Goal: Task Accomplishment & Management: Manage account settings

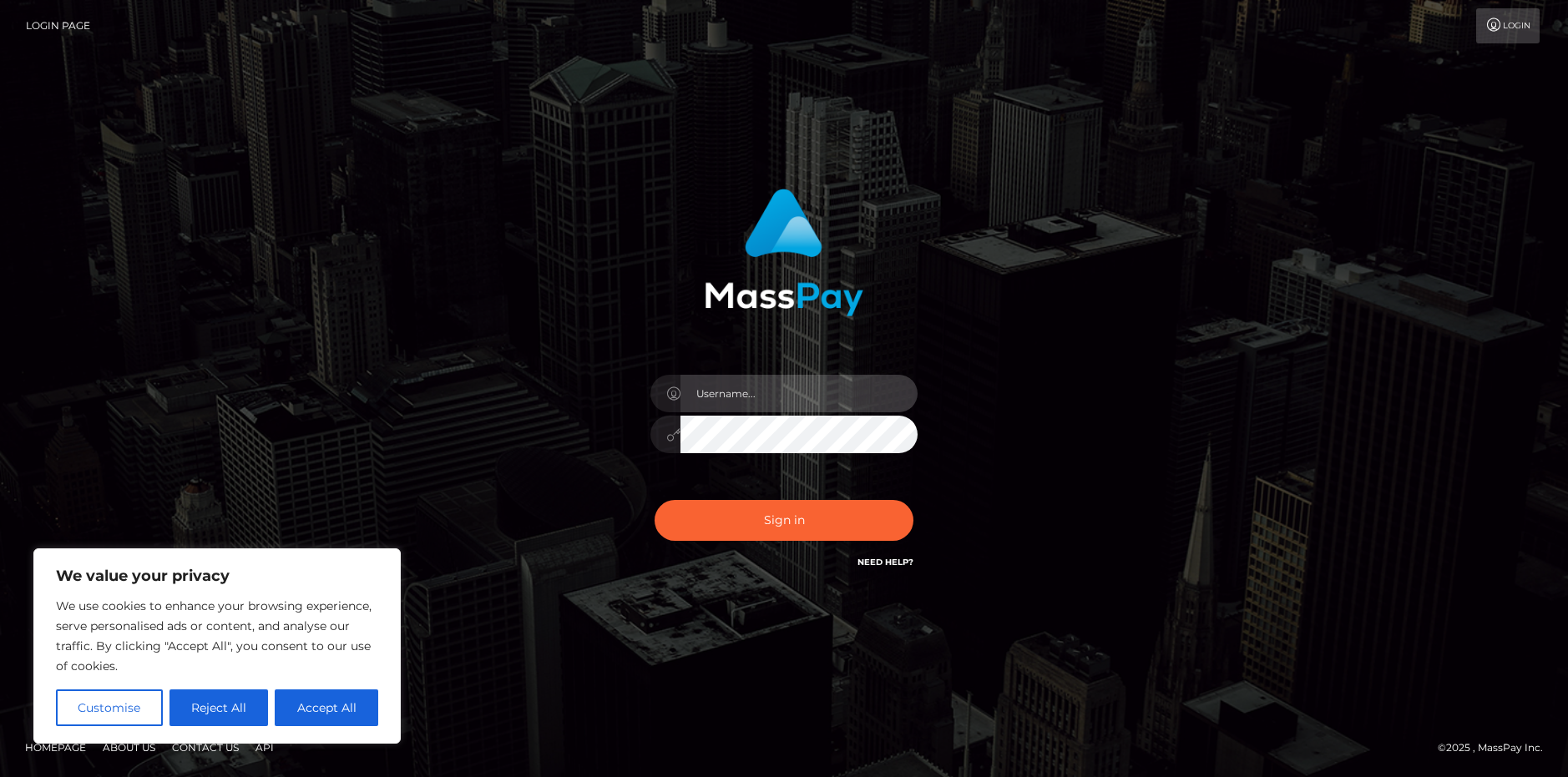
click at [763, 392] on input "text" at bounding box center [799, 393] width 238 height 38
click at [779, 400] on input "text" at bounding box center [799, 393] width 238 height 38
type input "poseidonmythosvt@gmail.com"
click at [655, 500] on button "Sign in" at bounding box center [784, 520] width 259 height 41
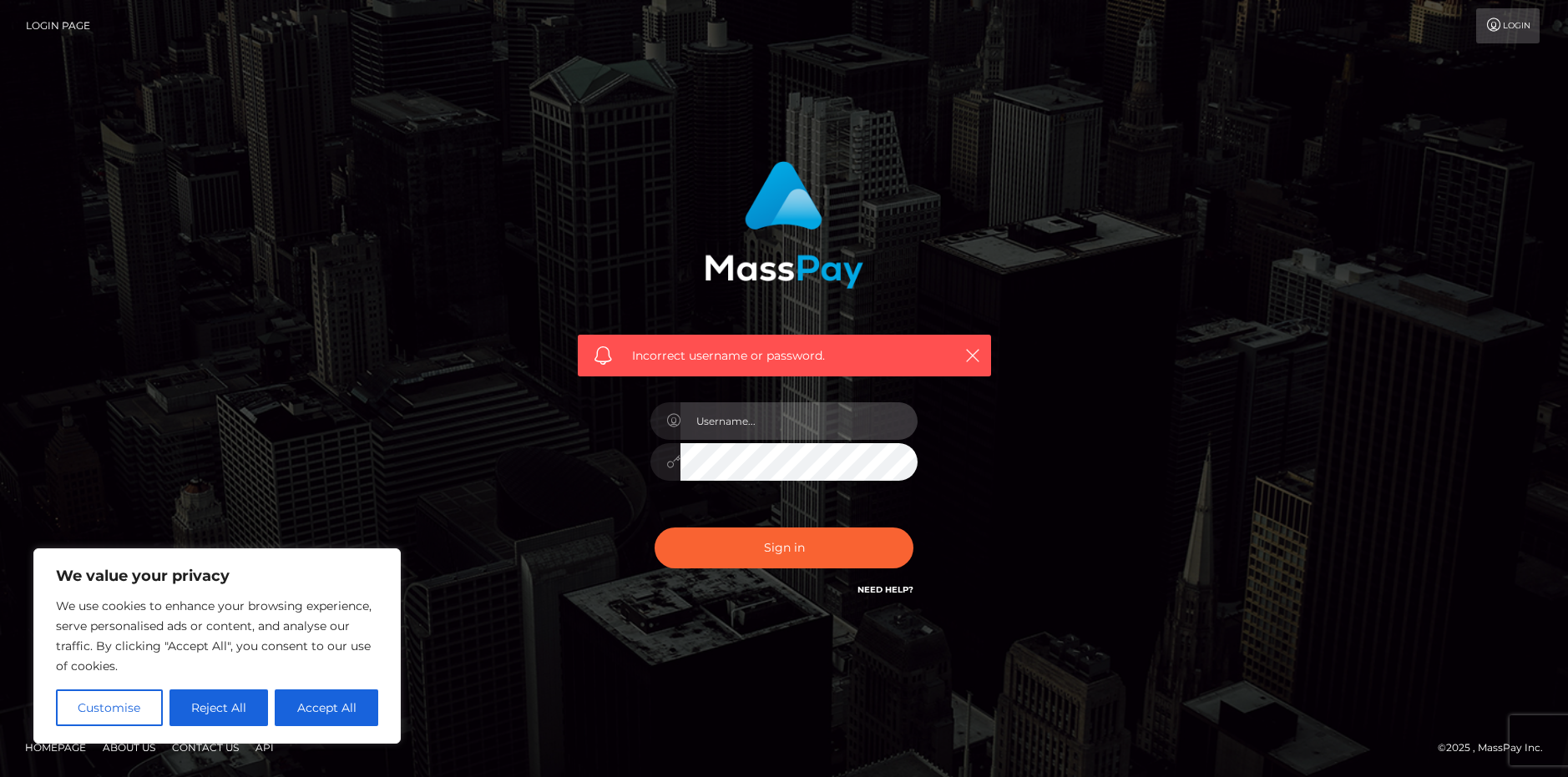
click at [795, 425] on input "text" at bounding box center [799, 421] width 238 height 38
type input "PoseidonMythos"
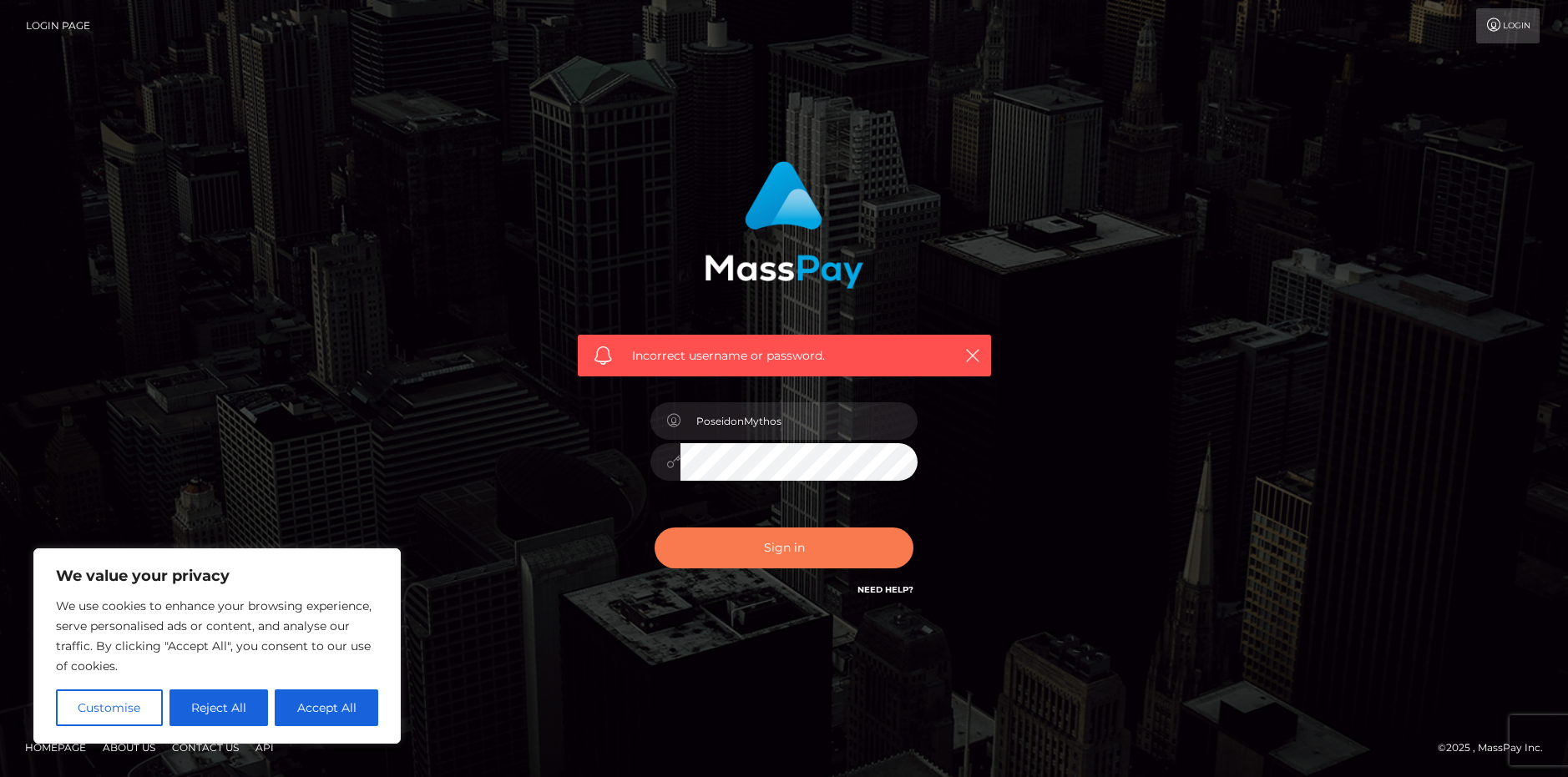
click at [766, 538] on button "Sign in" at bounding box center [784, 548] width 259 height 41
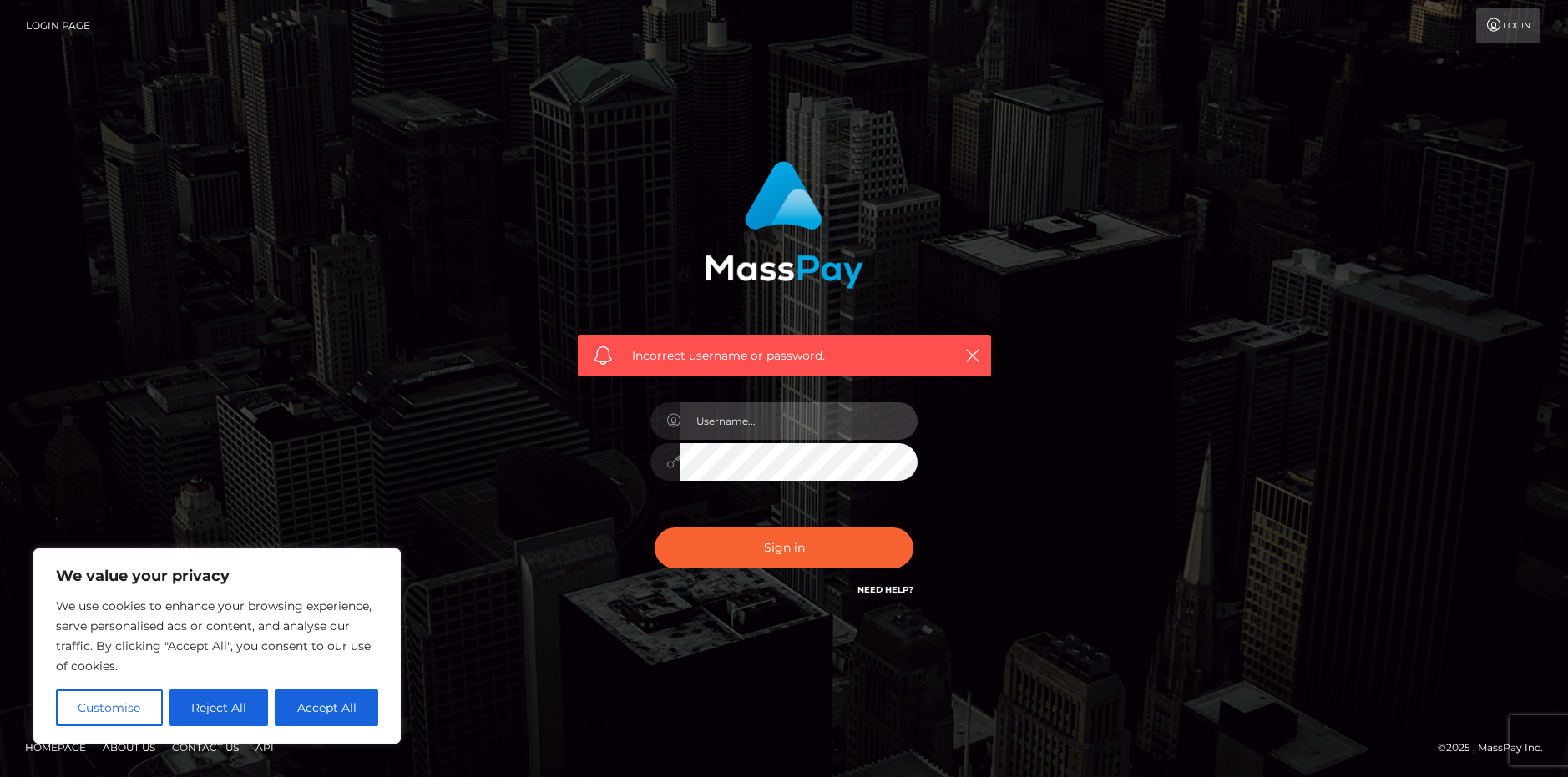
click at [757, 415] on input "text" at bounding box center [799, 421] width 238 height 38
type input "poseidonmythosvt@gmail.com"
click at [794, 545] on button "Sign in" at bounding box center [784, 548] width 259 height 41
click at [732, 435] on input "text" at bounding box center [799, 421] width 238 height 38
click at [575, 411] on div "Incorrect username or password." at bounding box center [785, 380] width 438 height 463
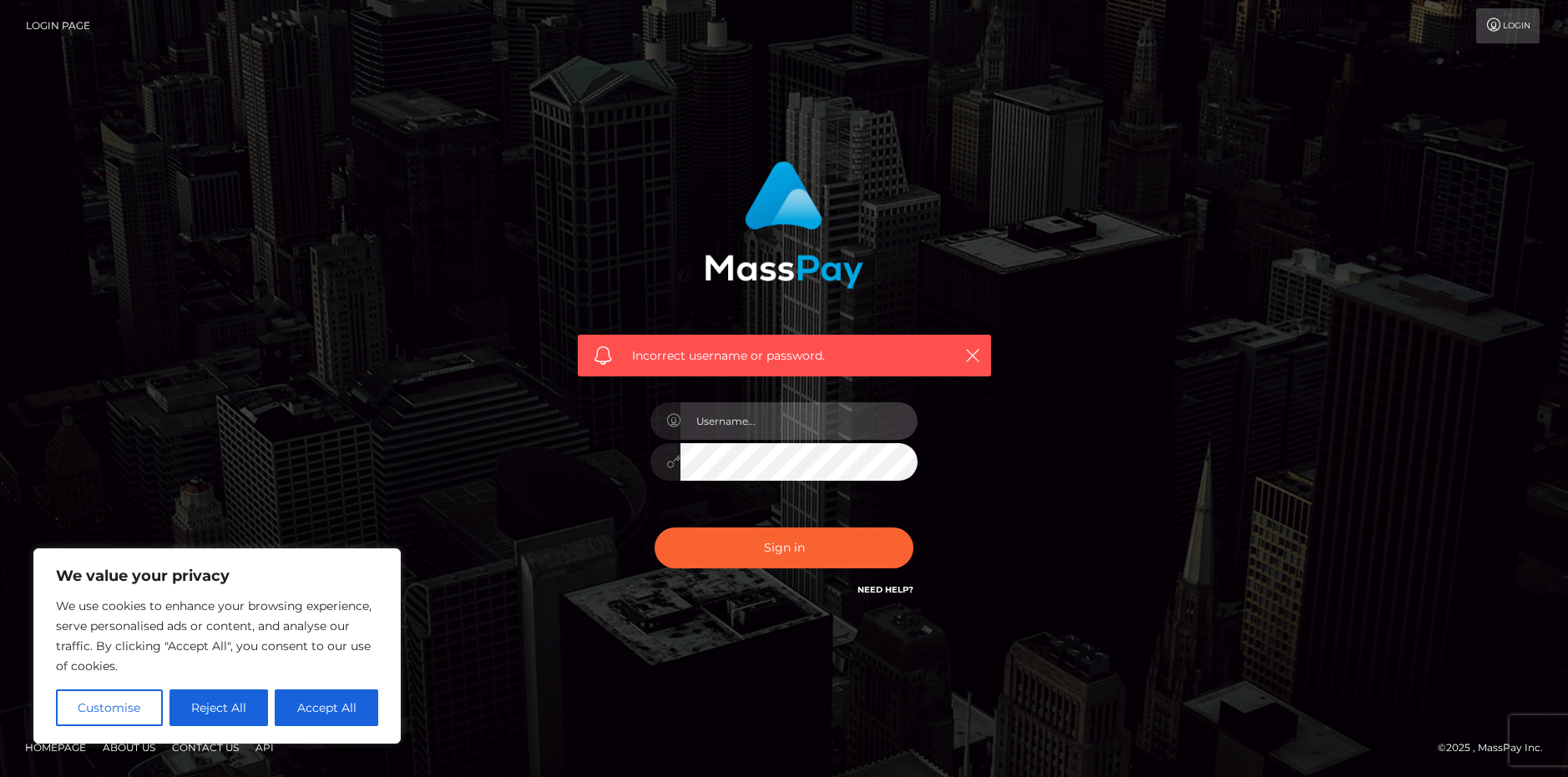
click at [824, 427] on input "text" at bounding box center [799, 421] width 238 height 38
click at [1517, 41] on link "Login" at bounding box center [1508, 26] width 64 height 35
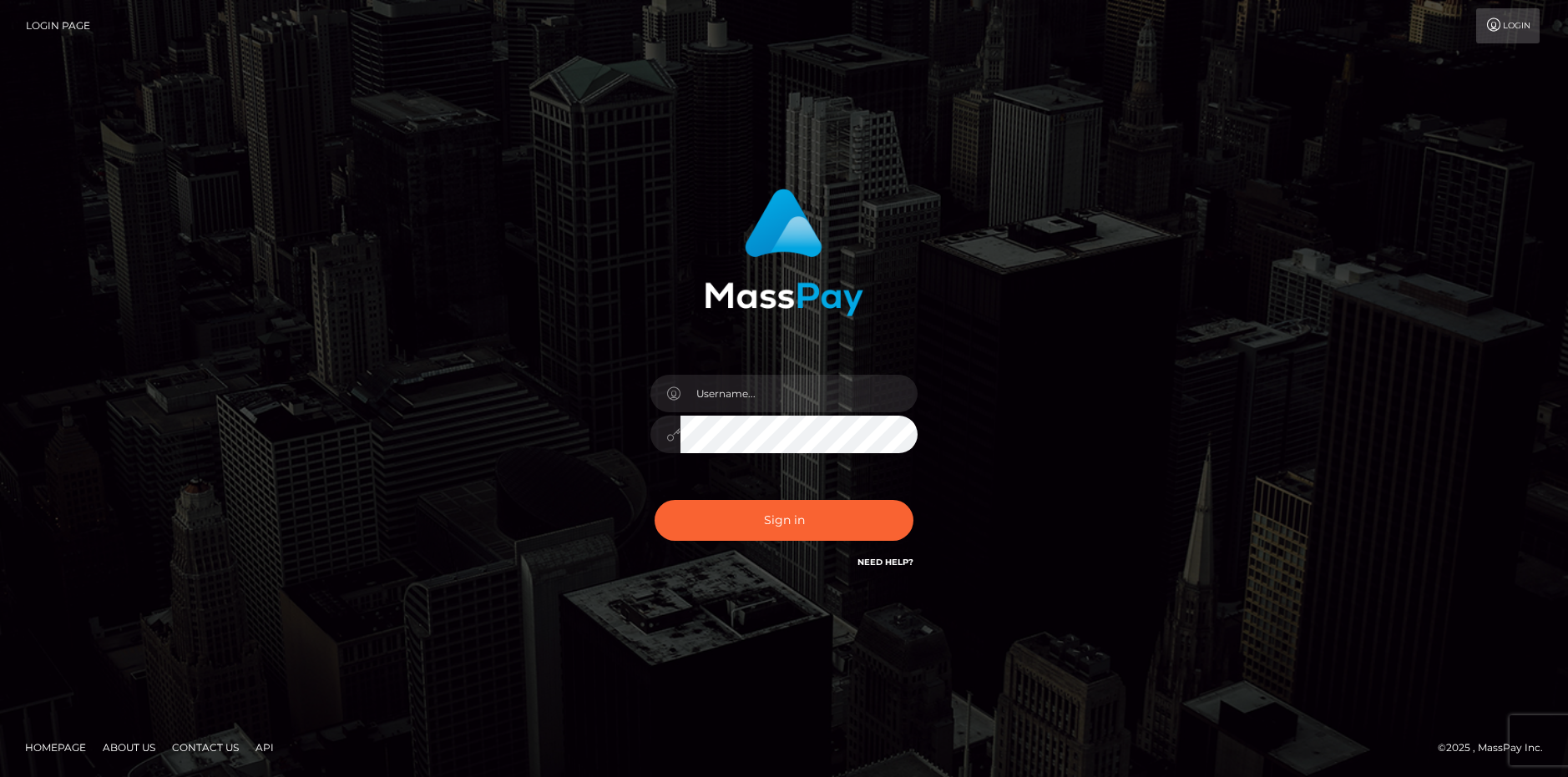
click at [1511, 28] on link "Login" at bounding box center [1508, 26] width 64 height 35
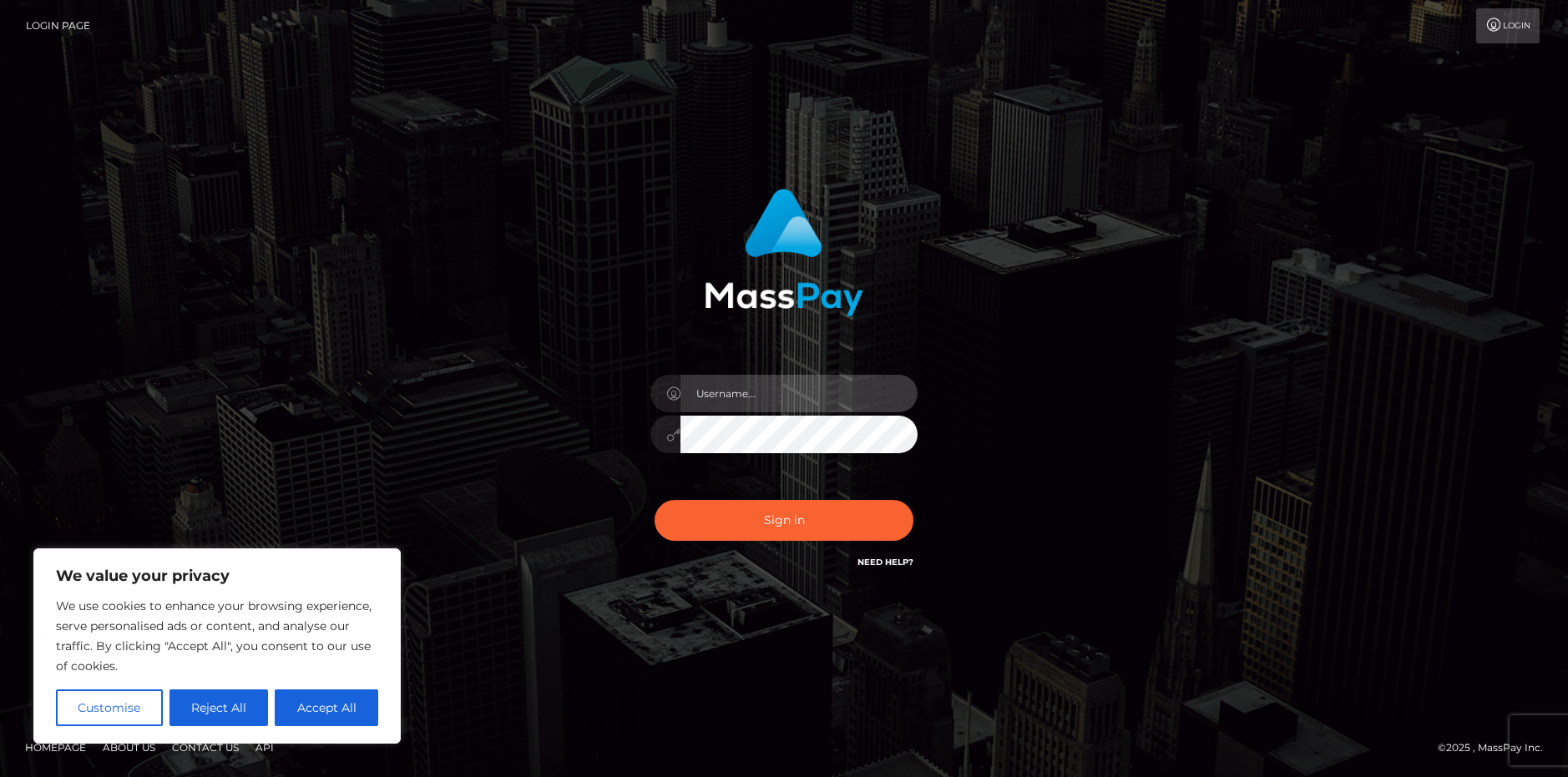
click at [769, 382] on input "text" at bounding box center [799, 393] width 238 height 38
type input "PoseidonMythos"
click at [655, 500] on button "Sign in" at bounding box center [784, 520] width 259 height 41
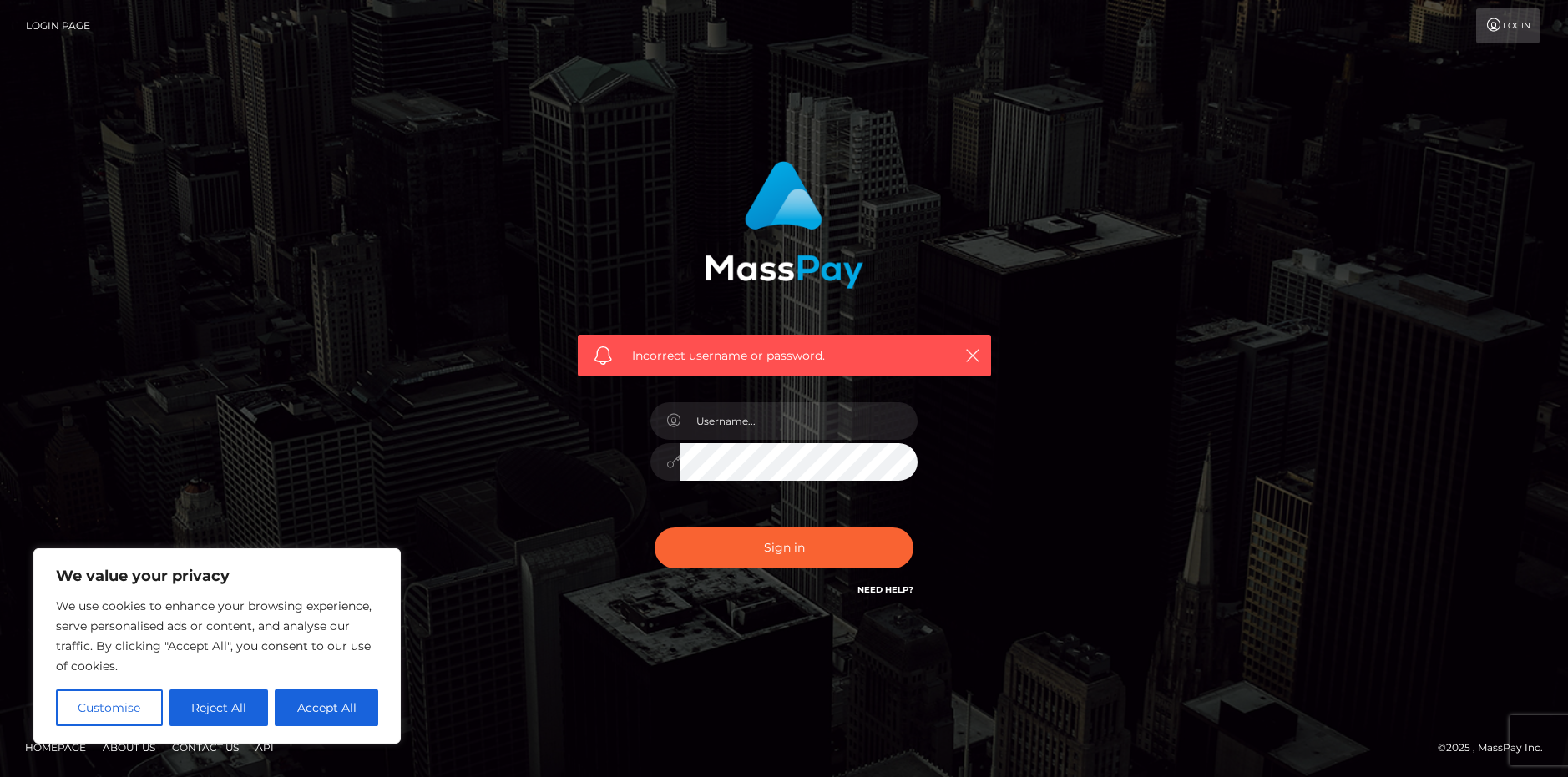
click at [353, 699] on button "Accept All" at bounding box center [326, 708] width 103 height 37
checkbox input "true"
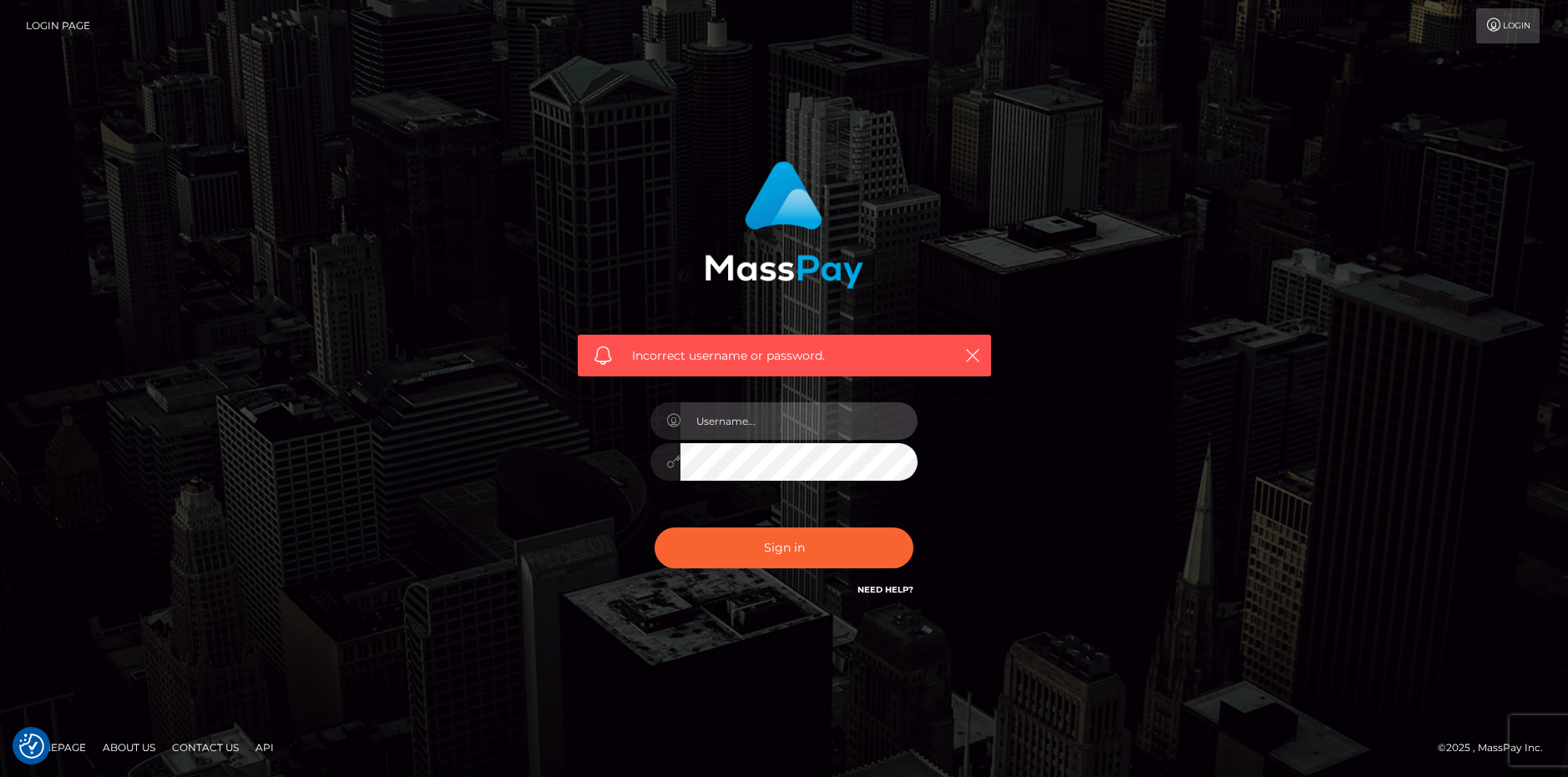
click at [768, 423] on input "text" at bounding box center [799, 421] width 238 height 38
type input "PoseidonMythos"
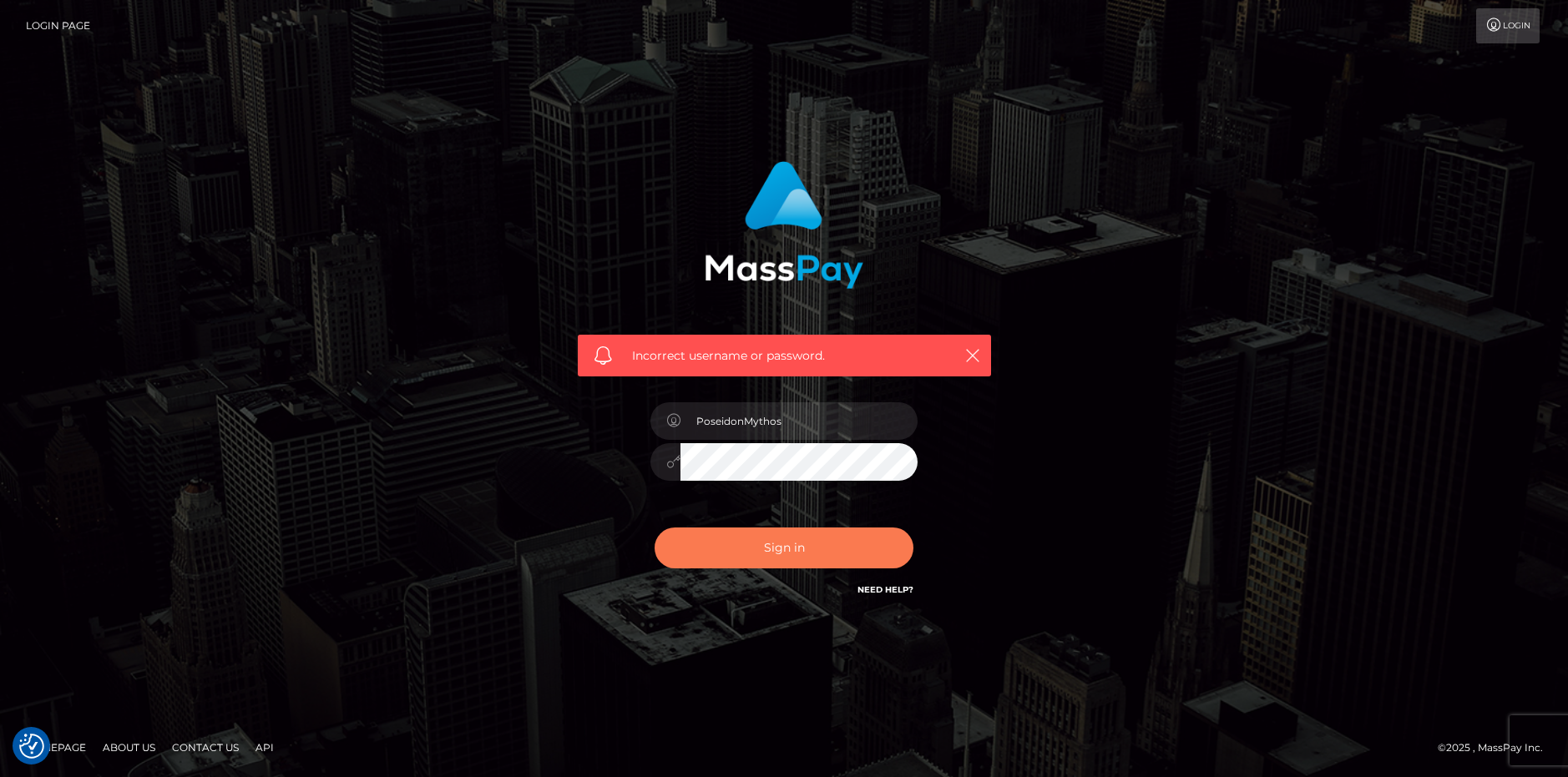
click at [807, 557] on button "Sign in" at bounding box center [784, 548] width 259 height 41
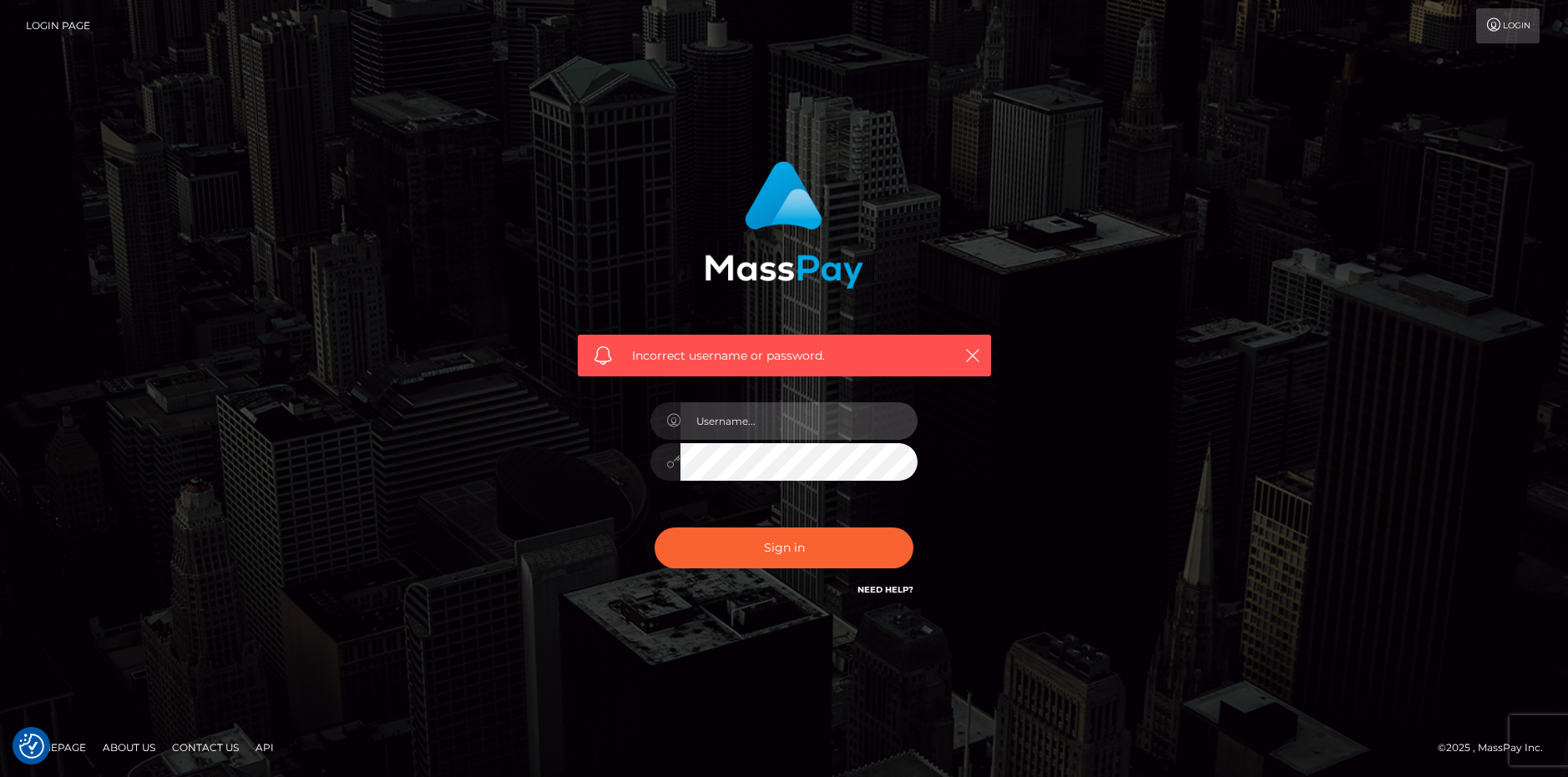
click at [831, 433] on input "text" at bounding box center [799, 421] width 238 height 38
click at [881, 596] on h6 "Need Help?" at bounding box center [885, 589] width 56 height 14
click at [848, 423] on input "[EMAIL_ADDRESS][DOMAIN_NAME]" at bounding box center [799, 421] width 238 height 38
type input "poseidonmythosvt"
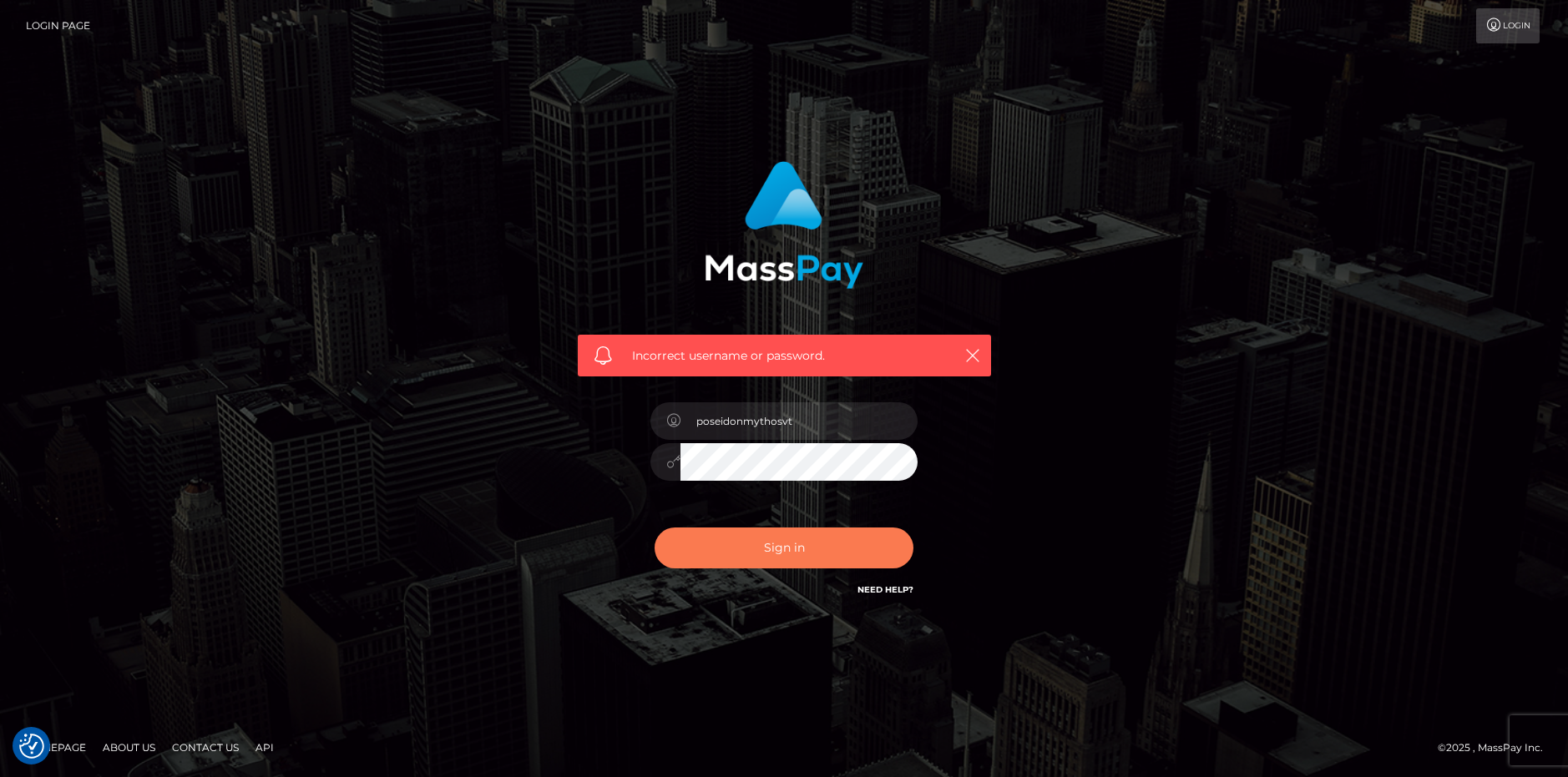
click at [861, 540] on button "Sign in" at bounding box center [784, 548] width 259 height 41
click at [893, 597] on div "Need Help?" at bounding box center [885, 593] width 56 height 21
click at [904, 590] on link "Need Help?" at bounding box center [885, 589] width 56 height 11
click at [873, 587] on link "Need Help?" at bounding box center [885, 589] width 56 height 11
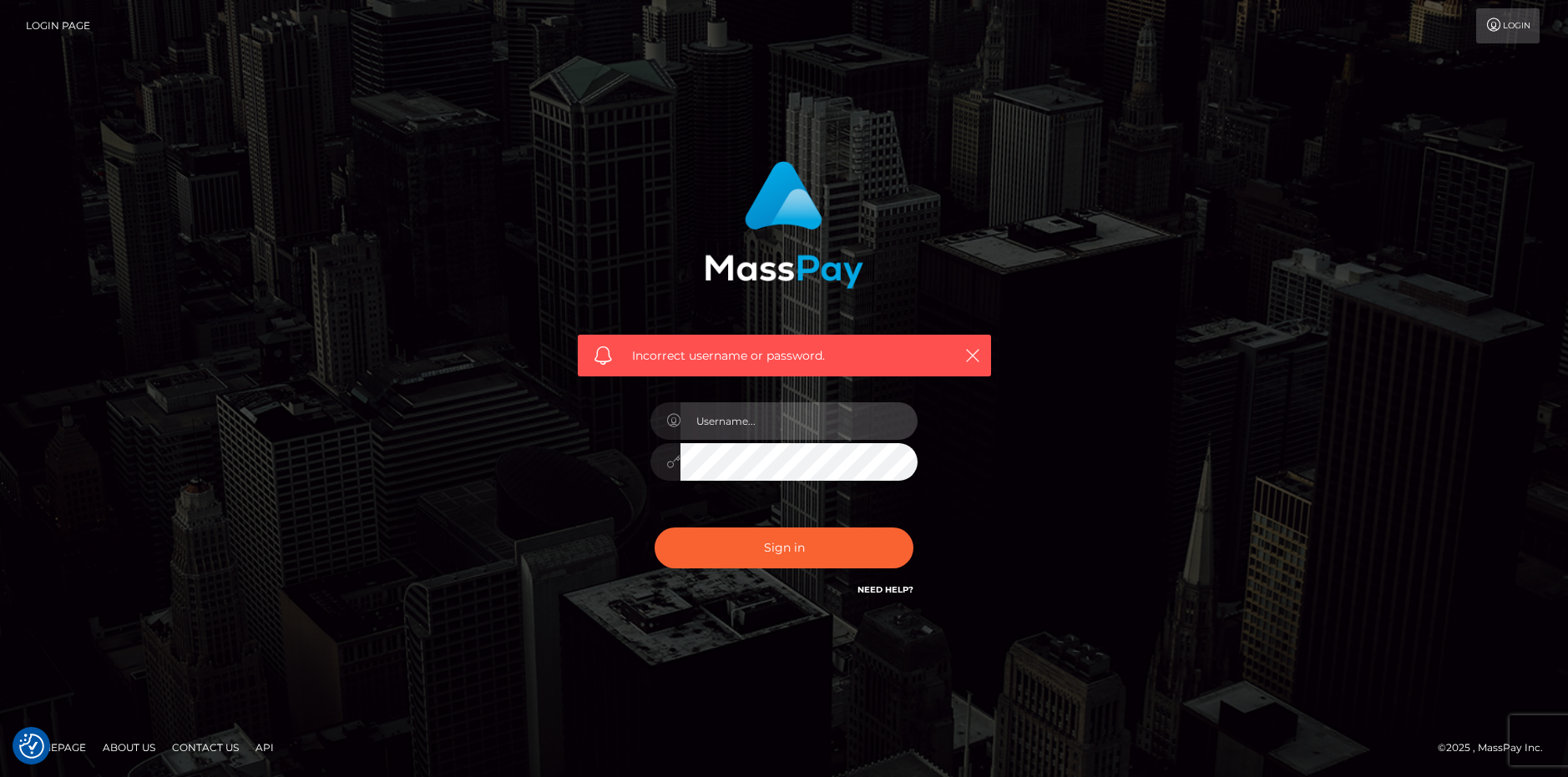
click at [816, 423] on input "text" at bounding box center [799, 421] width 238 height 38
type input "[EMAIL_ADDRESS][DOMAIN_NAME]"
click at [779, 554] on button "Sign in" at bounding box center [784, 548] width 259 height 41
click at [843, 411] on input "text" at bounding box center [799, 421] width 238 height 38
type input "poseidonmythosvt@gmail.com"
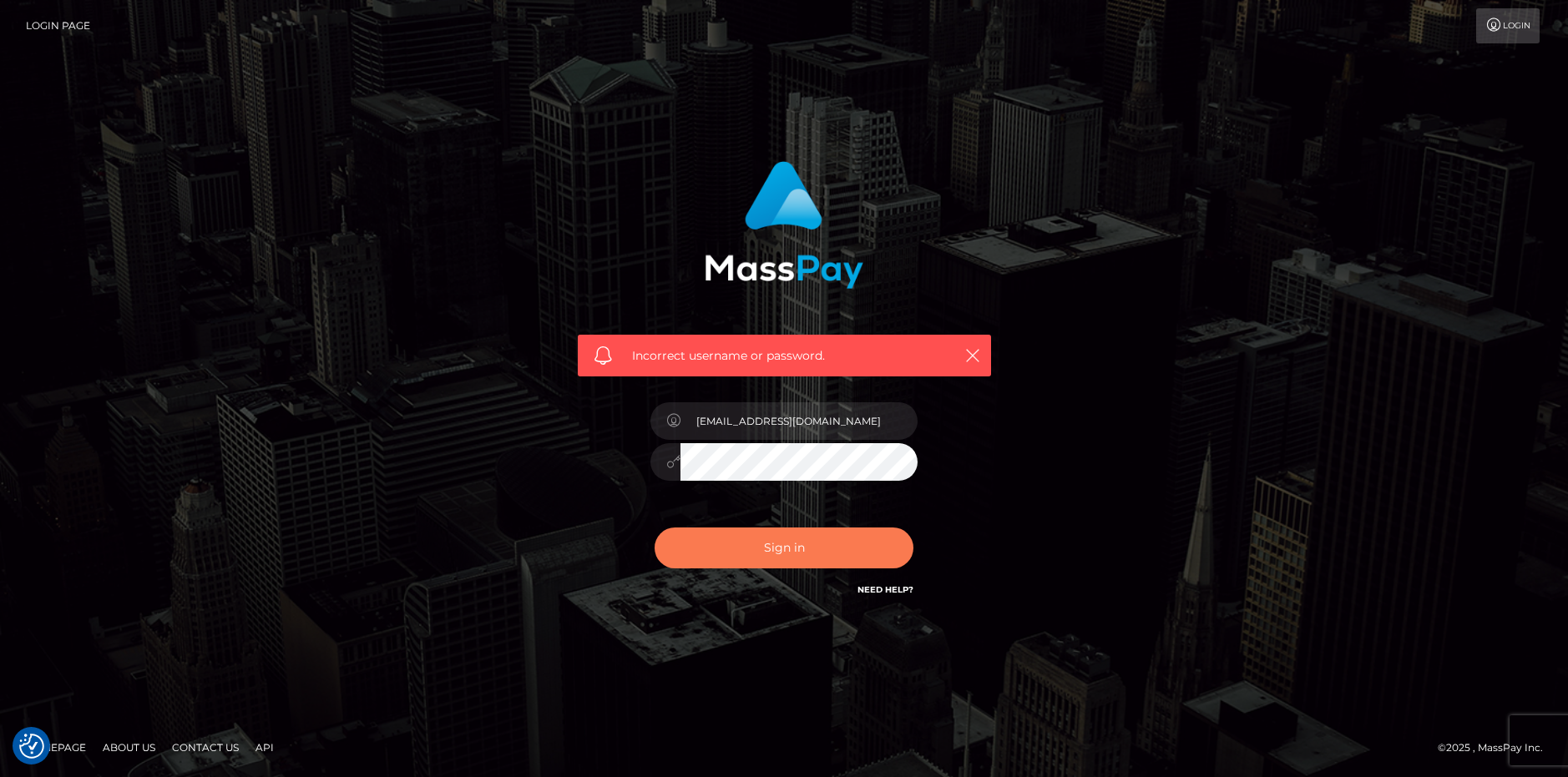
click at [805, 567] on button "Sign in" at bounding box center [784, 548] width 259 height 41
click at [813, 430] on input "text" at bounding box center [799, 421] width 238 height 38
type input "poseidonmythosvt@gmail.com"
click at [655, 528] on button "Sign in" at bounding box center [784, 548] width 259 height 41
